Goal: Information Seeking & Learning: Compare options

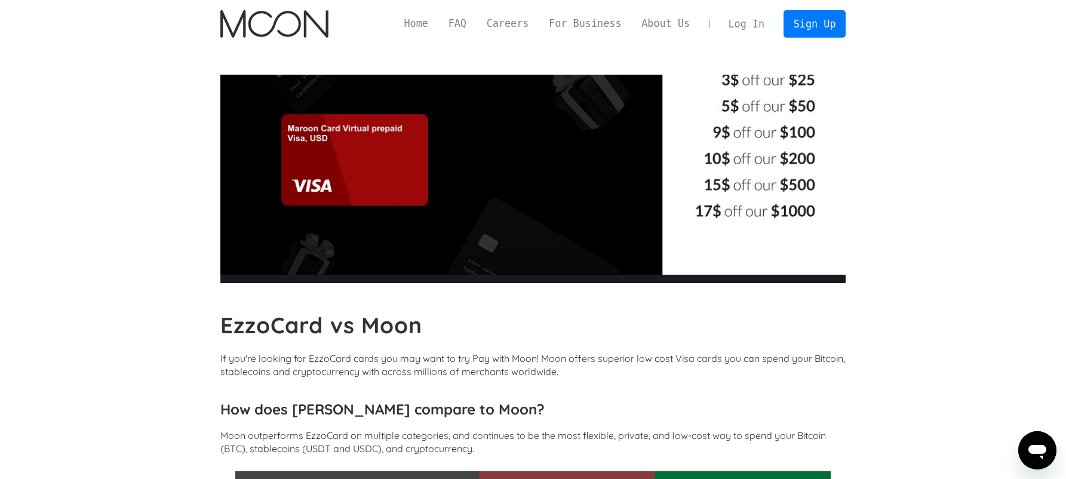
click at [291, 26] on img "home" at bounding box center [274, 23] width 108 height 27
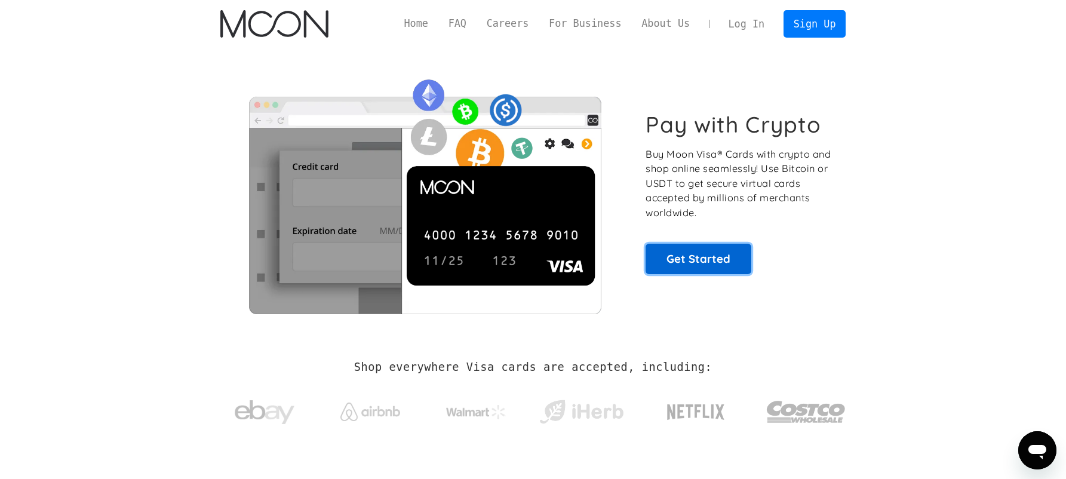
click at [707, 253] on link "Get Started" at bounding box center [698, 259] width 106 height 30
